Goal: Task Accomplishment & Management: Complete application form

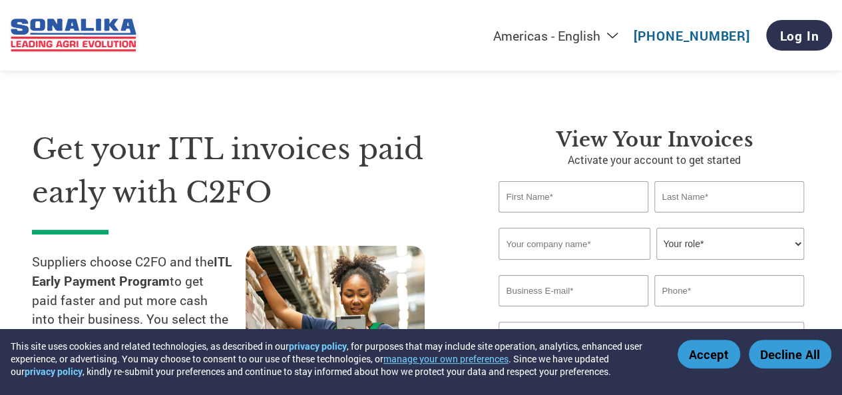
click at [570, 196] on input "text" at bounding box center [573, 196] width 149 height 31
type input "rakesh"
type input "kumar"
type input "[EMAIL_ADDRESS][DOMAIN_NAME]"
type input "09810616138"
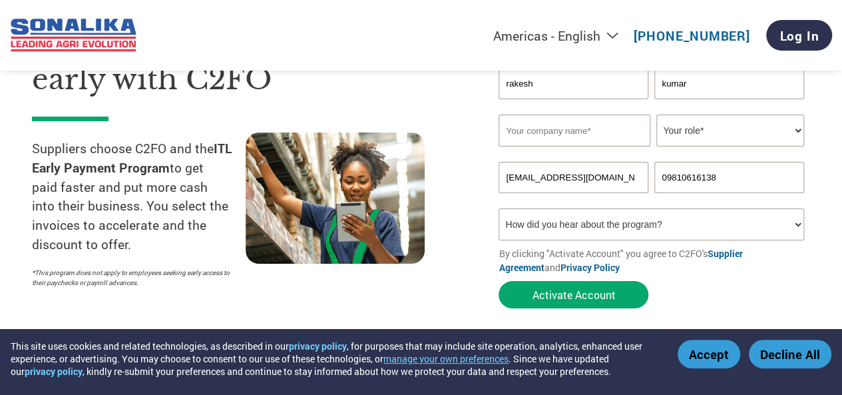
scroll to position [133, 0]
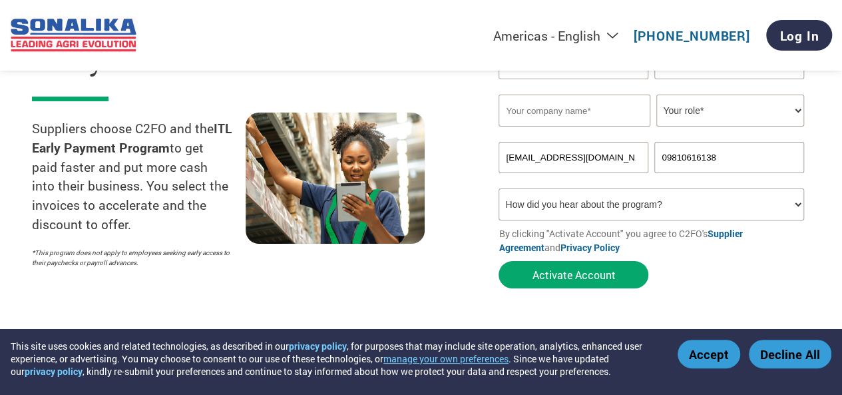
click at [580, 119] on input "text" at bounding box center [574, 111] width 151 height 32
click at [581, 115] on input "text" at bounding box center [574, 111] width 151 height 32
type input "NECAS AUTOMATION PVT LTD"
click at [688, 114] on select "Your role* CFO Controller Credit Manager Finance Director Treasurer CEO Preside…" at bounding box center [729, 111] width 147 height 32
select select "OWNER_FOUNDER"
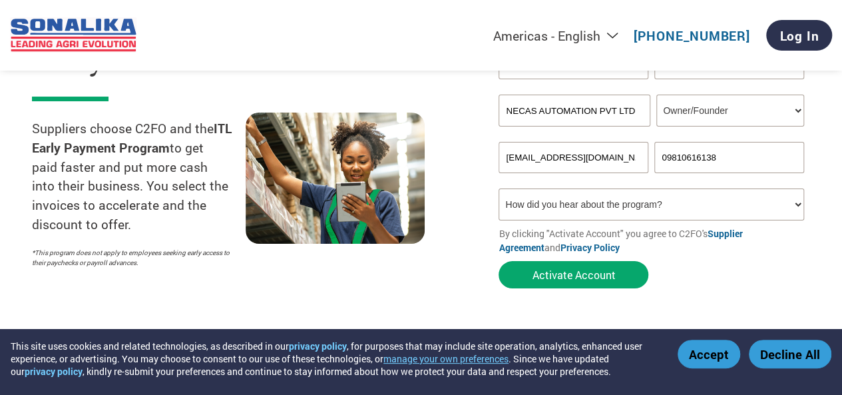
click at [656, 95] on select "Your role* CFO Controller Credit Manager Finance Director Treasurer CEO Preside…" at bounding box center [729, 111] width 147 height 32
click at [798, 208] on select "How did you hear about the program? Received a letter Email Social Media Online…" at bounding box center [651, 204] width 305 height 32
select select "Email"
click at [499, 190] on select "How did you hear about the program? Received a letter Email Social Media Online…" at bounding box center [651, 204] width 305 height 32
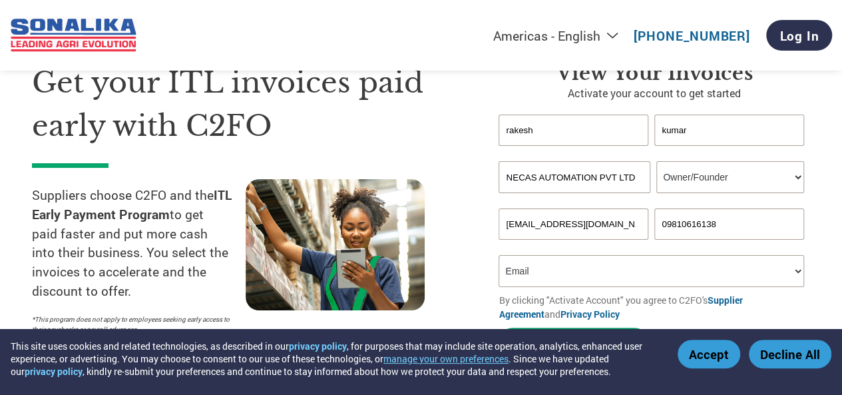
scroll to position [200, 0]
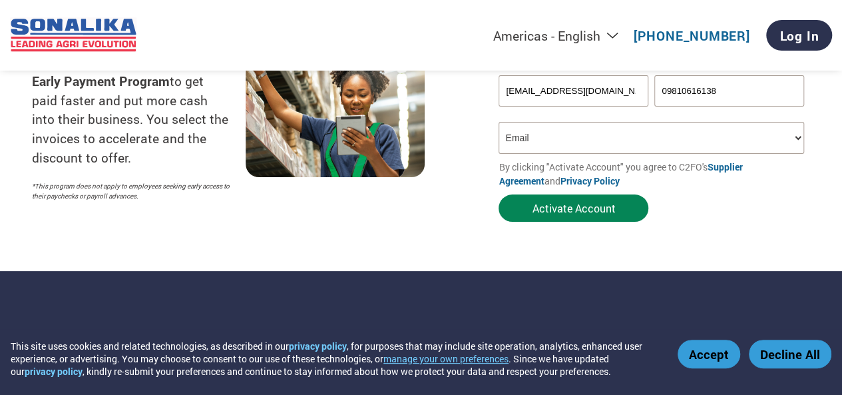
click at [563, 213] on button "Activate Account" at bounding box center [574, 207] width 150 height 27
